Goal: Information Seeking & Learning: Check status

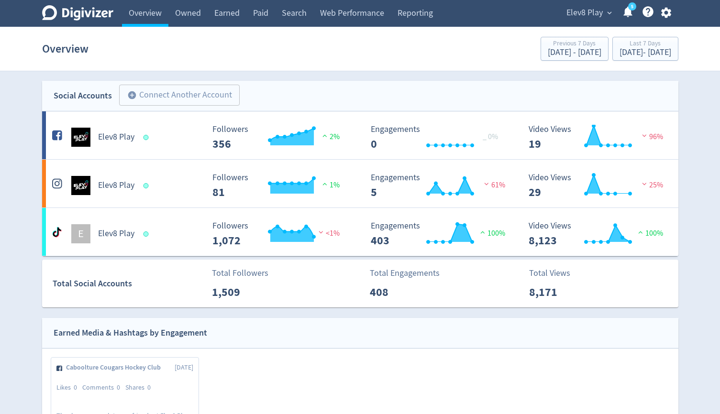
click at [589, 12] on span "Elev8 Play" at bounding box center [584, 12] width 36 height 15
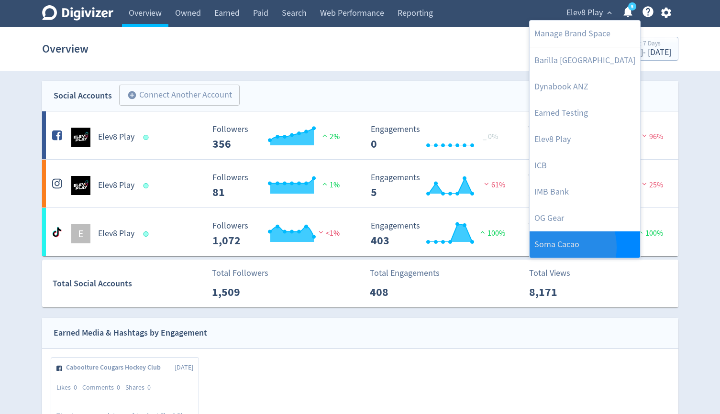
click at [555, 247] on link "Soma Cacao" at bounding box center [585, 245] width 111 height 26
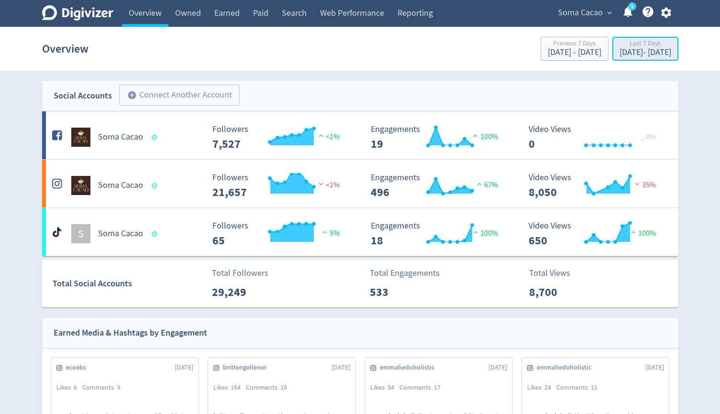
click at [620, 49] on div "[DATE] - [DATE]" at bounding box center [646, 52] width 52 height 9
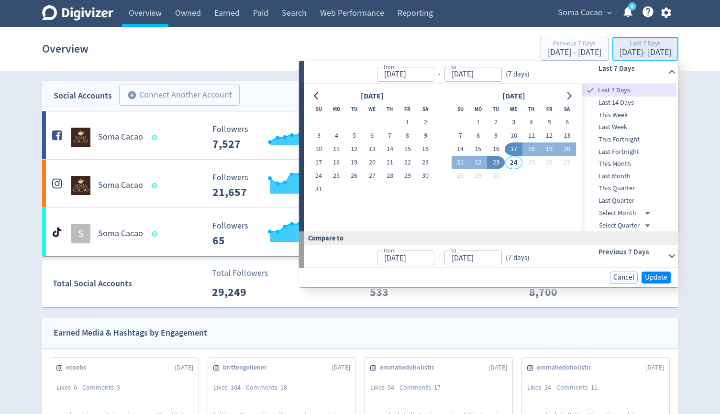
type input "[DATE]"
click at [472, 120] on button "1" at bounding box center [478, 122] width 18 height 13
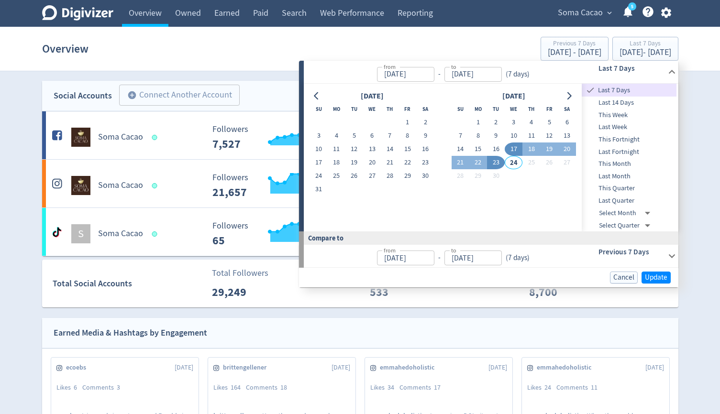
type input "[DATE]"
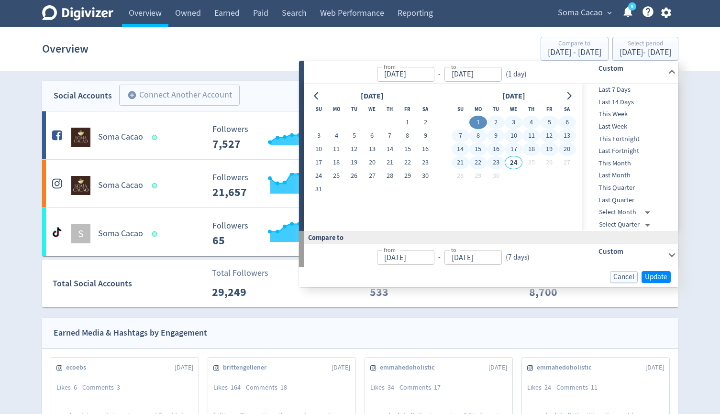
click at [499, 165] on button "23" at bounding box center [496, 162] width 18 height 13
type input "[DATE]"
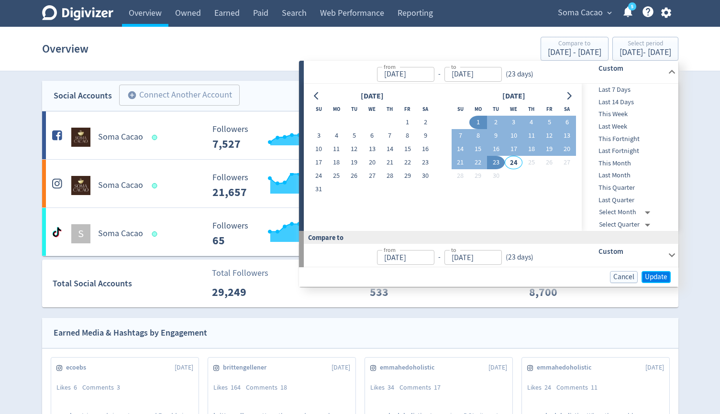
click at [658, 280] on span "Update" at bounding box center [656, 277] width 22 height 7
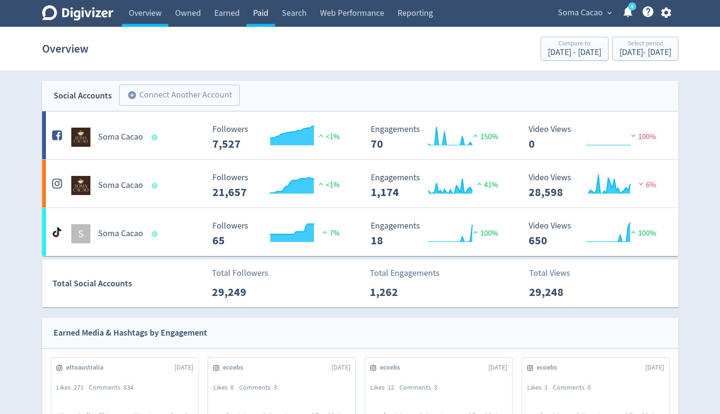
click at [271, 10] on link "Paid" at bounding box center [260, 13] width 29 height 27
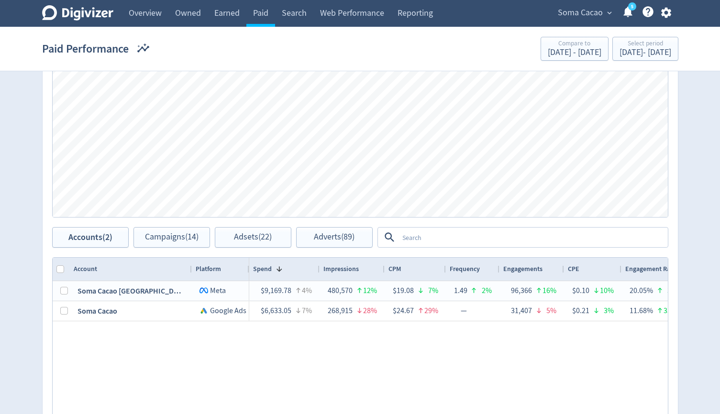
scroll to position [504, 0]
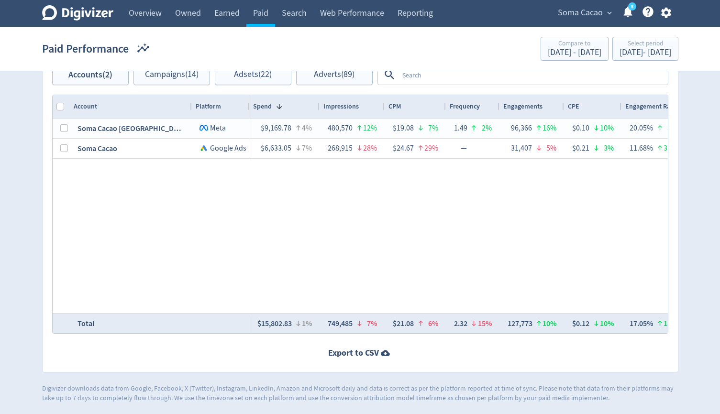
click at [451, 81] on textarea at bounding box center [533, 75] width 268 height 18
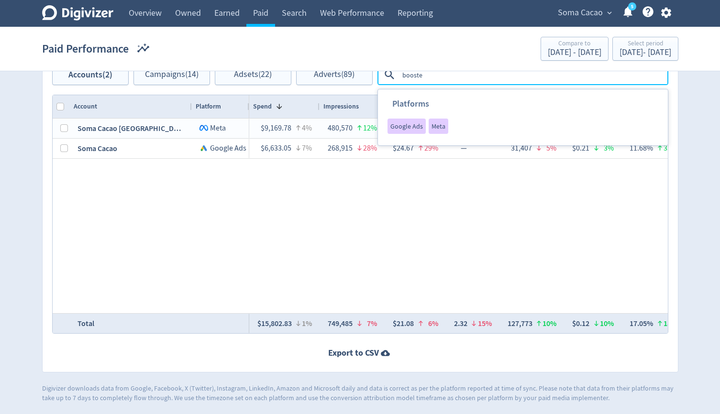
type textarea "boosted"
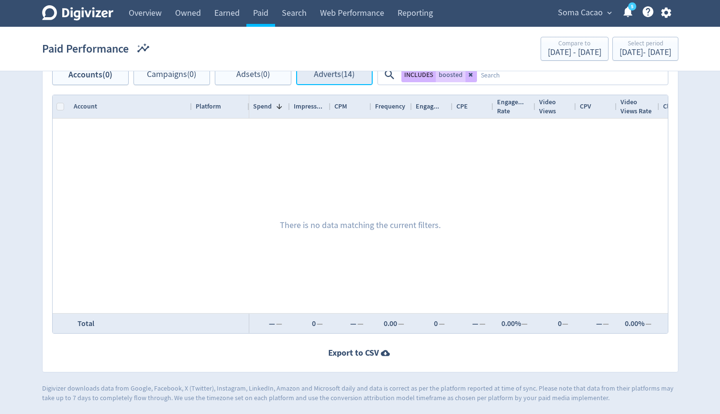
click at [345, 78] on span "Adverts (14)" at bounding box center [334, 74] width 41 height 9
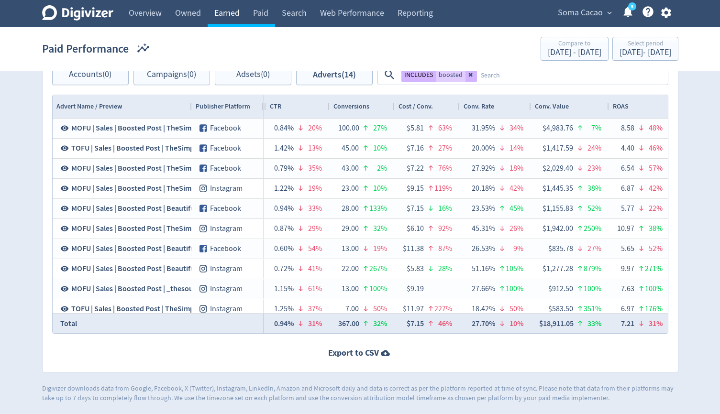
click at [229, 13] on link "Earned" at bounding box center [227, 13] width 39 height 27
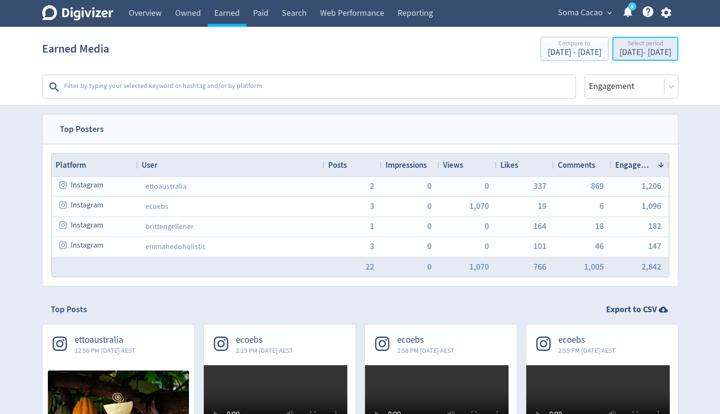
click at [620, 53] on div "[DATE] - [DATE]" at bounding box center [646, 52] width 52 height 9
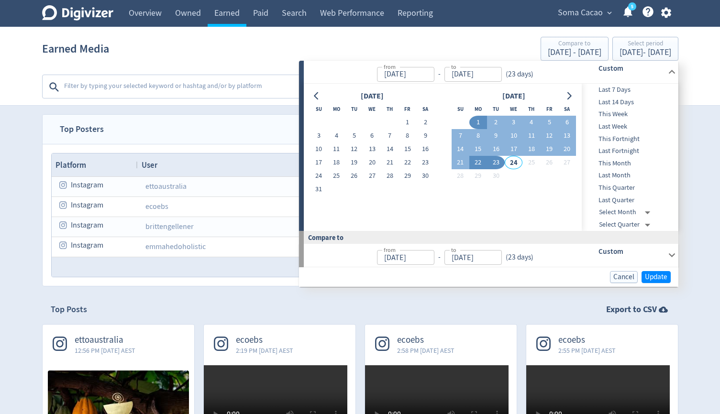
click at [474, 165] on button "22" at bounding box center [478, 162] width 18 height 13
type input "[DATE]"
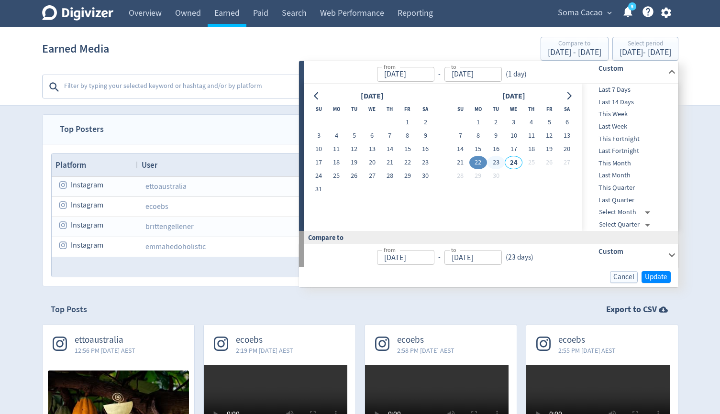
click at [499, 165] on button "23" at bounding box center [496, 162] width 18 height 13
type input "[DATE]"
click at [654, 278] on span "Update" at bounding box center [656, 277] width 22 height 7
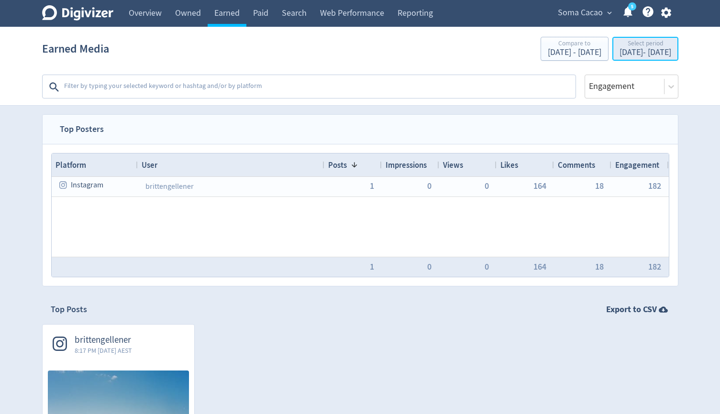
click at [620, 40] on div "Select period" at bounding box center [646, 44] width 52 height 8
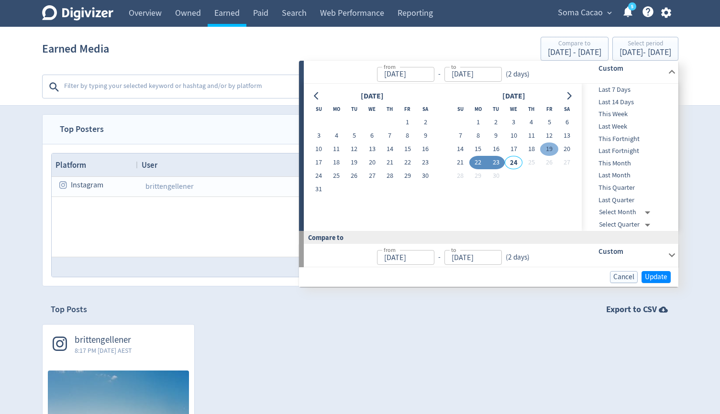
click at [553, 152] on button "19" at bounding box center [549, 149] width 18 height 13
type input "[DATE]"
click at [497, 159] on button "23" at bounding box center [496, 162] width 18 height 13
type input "[DATE]"
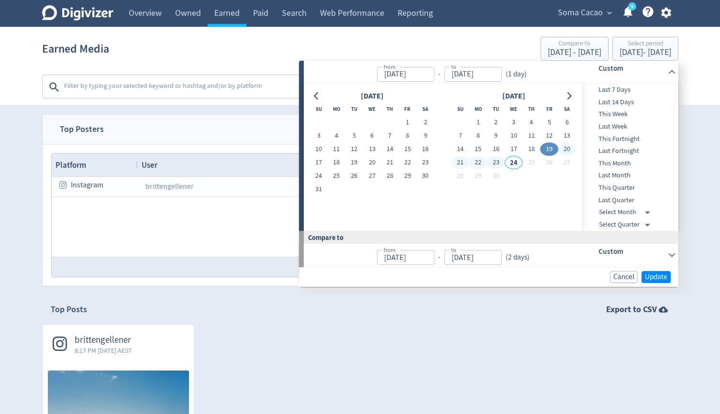
type input "[DATE]"
click at [667, 282] on button "Update" at bounding box center [656, 277] width 29 height 12
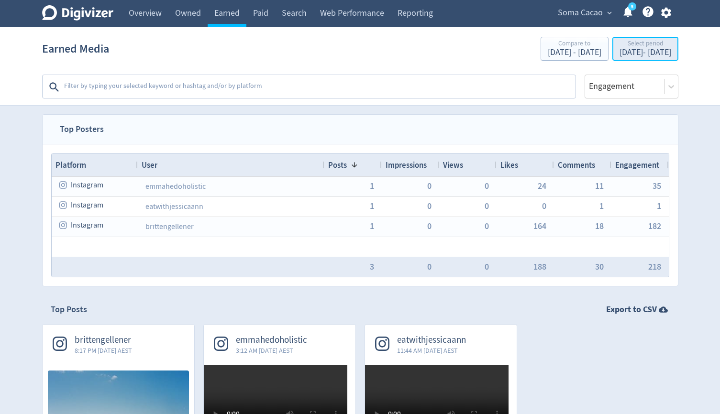
click at [620, 49] on div "[DATE] - [DATE]" at bounding box center [646, 52] width 52 height 9
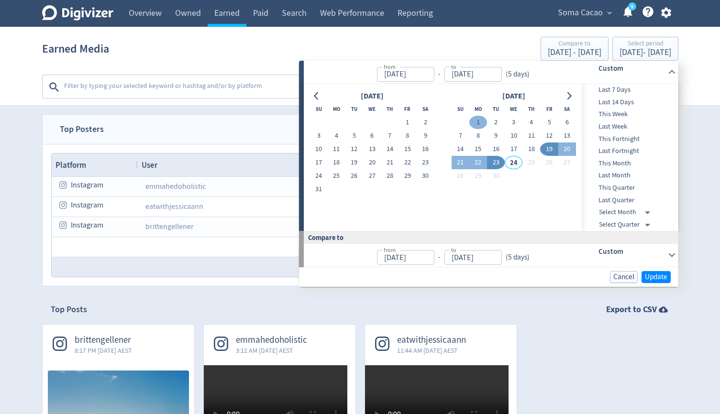
click at [475, 120] on button "1" at bounding box center [478, 122] width 18 height 13
type input "[DATE]"
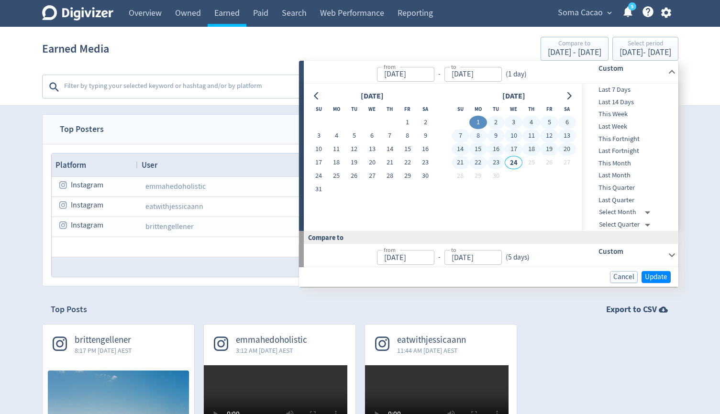
click at [493, 161] on button "23" at bounding box center [496, 162] width 18 height 13
type input "[DATE]"
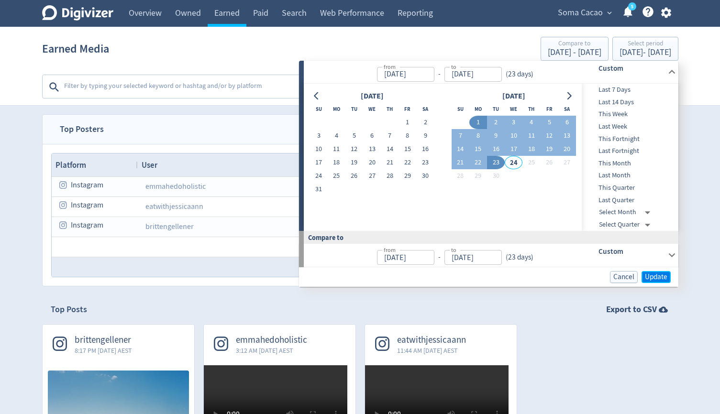
click at [664, 278] on span "Update" at bounding box center [656, 277] width 22 height 7
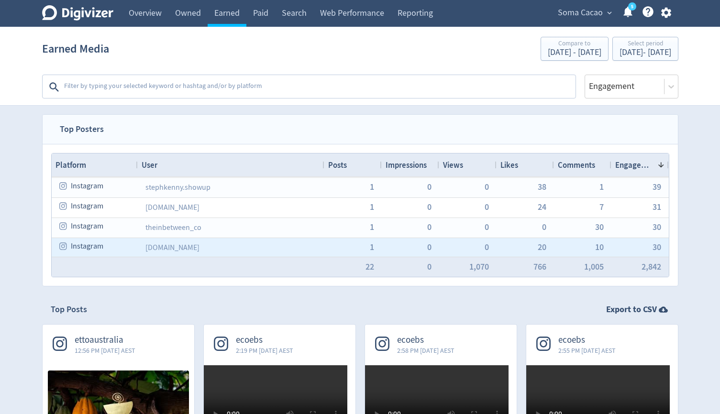
scroll to position [84, 0]
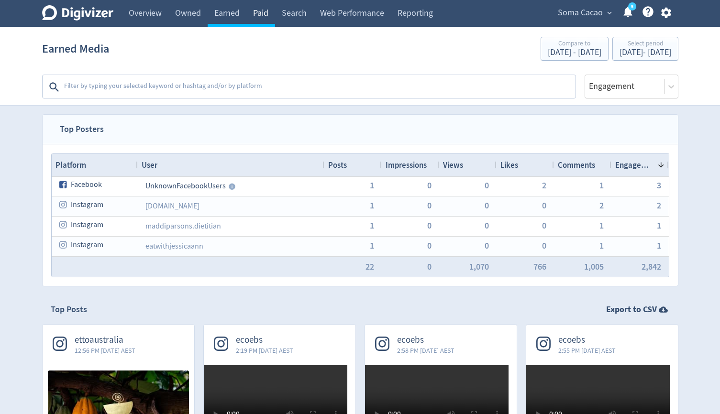
click at [266, 14] on link "Paid" at bounding box center [260, 13] width 29 height 27
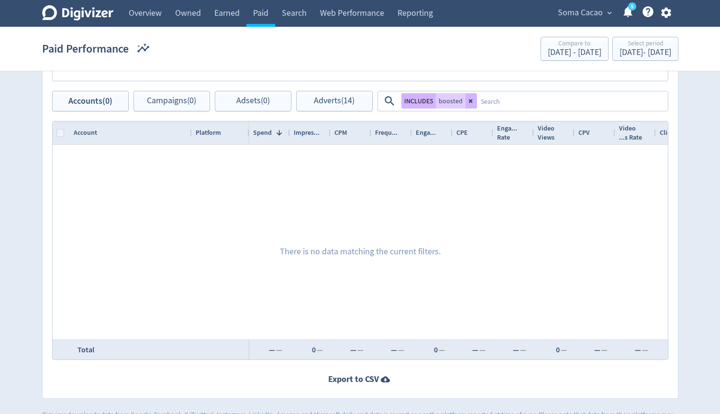
scroll to position [480, 0]
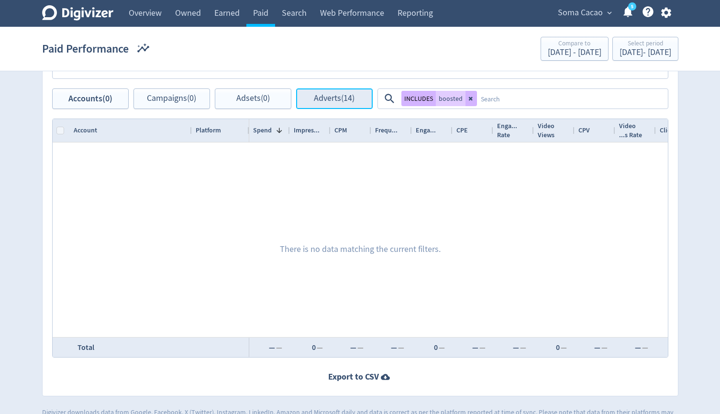
click at [355, 99] on span "Adverts (14)" at bounding box center [334, 98] width 41 height 9
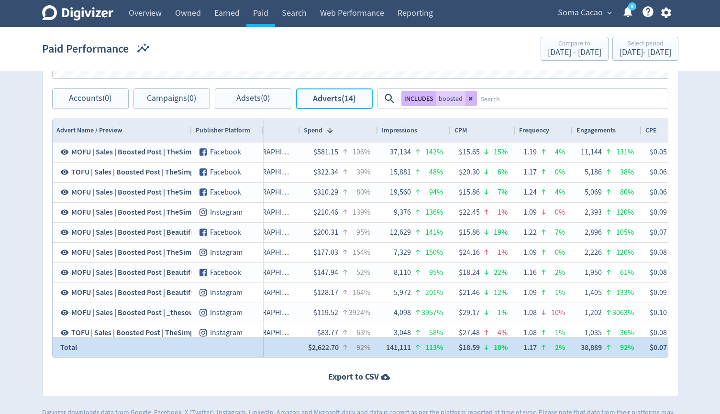
scroll to position [0, 312]
